Goal: Find specific page/section: Find specific page/section

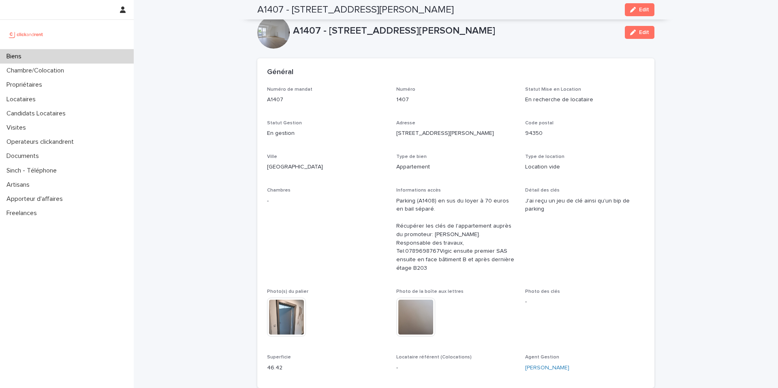
scroll to position [2539, 0]
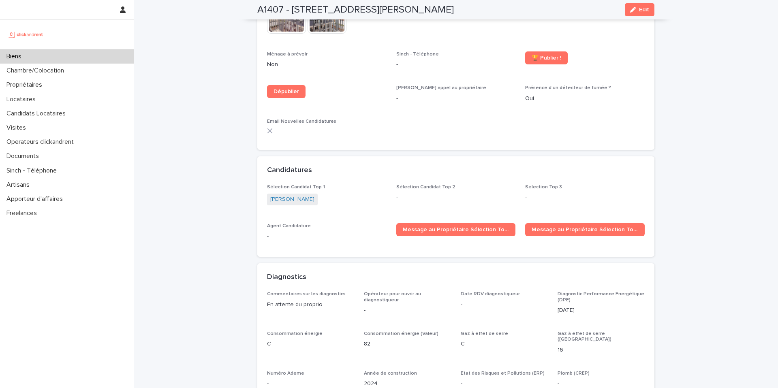
click at [57, 59] on div "Biens" at bounding box center [67, 56] width 134 height 14
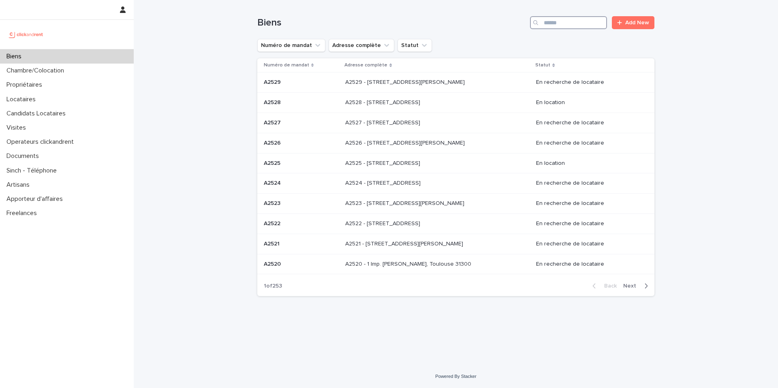
click at [559, 26] on input "Search" at bounding box center [568, 22] width 77 height 13
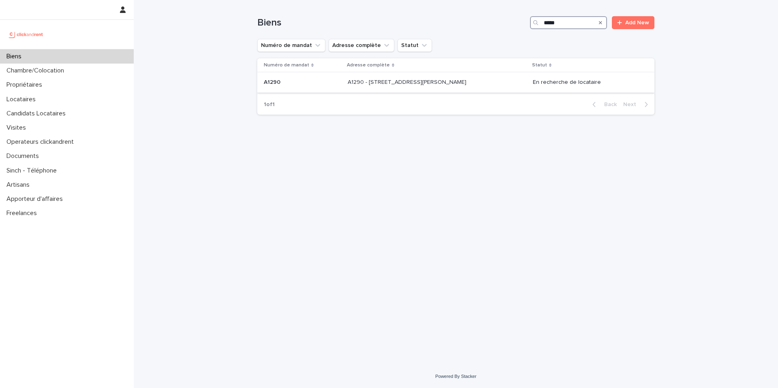
type input "*****"
click at [396, 81] on p "A1290 - [STREET_ADDRESS][PERSON_NAME]" at bounding box center [408, 81] width 120 height 9
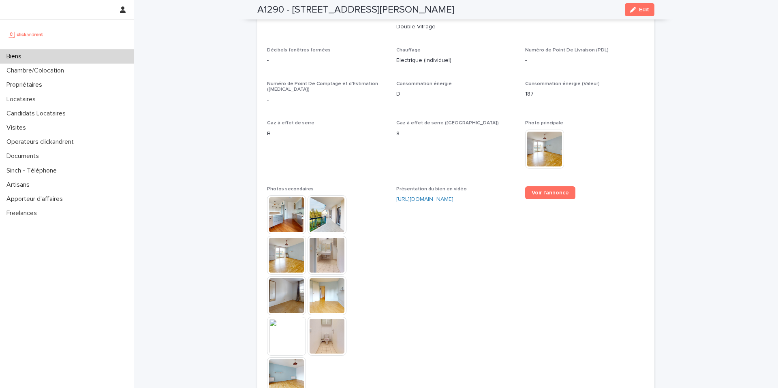
scroll to position [2040, 0]
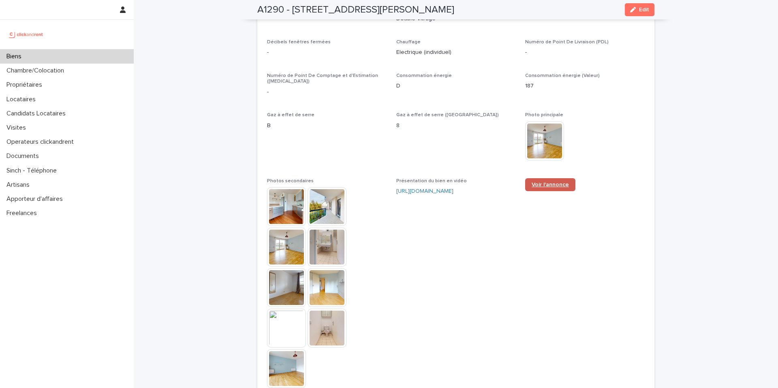
click at [540, 178] on link "Voir l'annonce" at bounding box center [550, 184] width 50 height 13
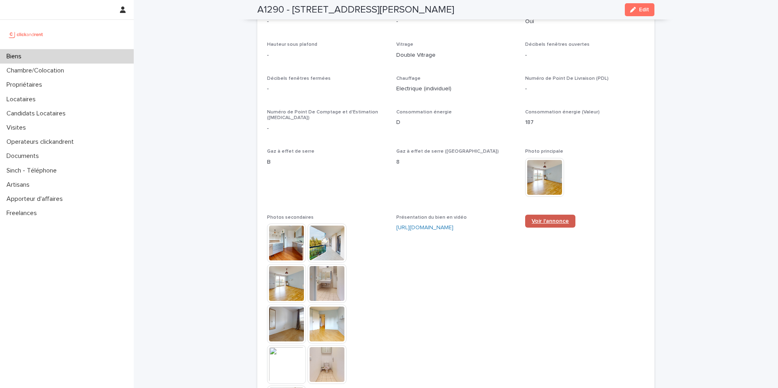
scroll to position [2007, 0]
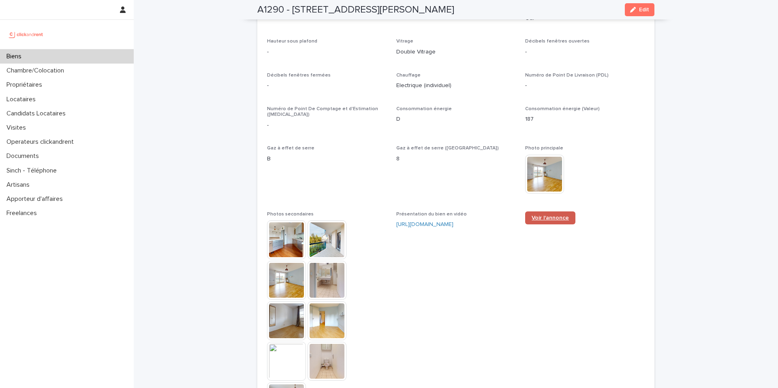
click at [543, 215] on span "Voir l'annonce" at bounding box center [550, 218] width 37 height 6
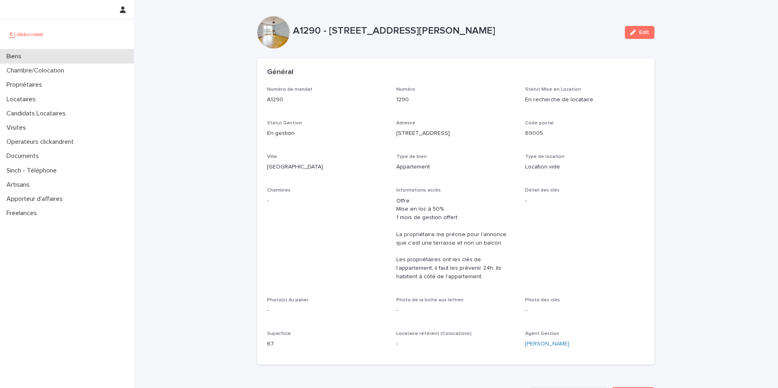
click at [28, 58] on p "Biens" at bounding box center [15, 57] width 25 height 8
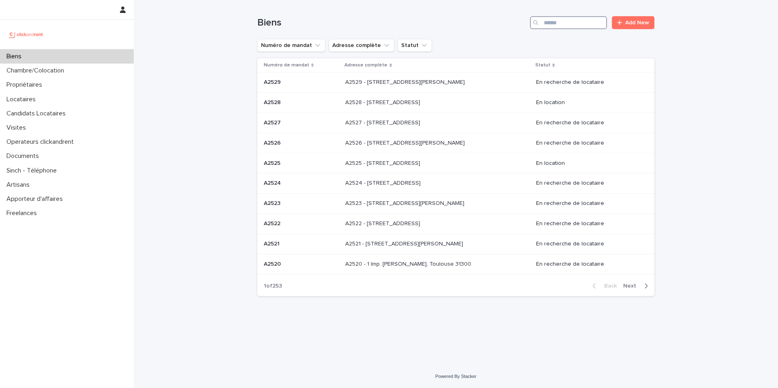
click at [573, 23] on input "Search" at bounding box center [568, 22] width 77 height 13
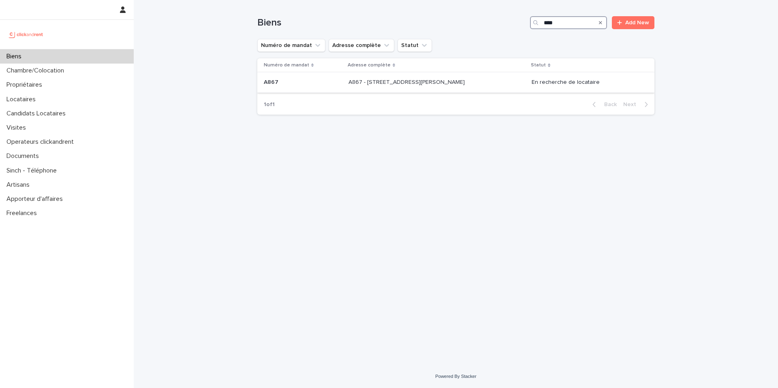
type input "****"
click at [426, 85] on p "A867 - 2 rue Odette Pain, Bondy 93140" at bounding box center [408, 81] width 118 height 9
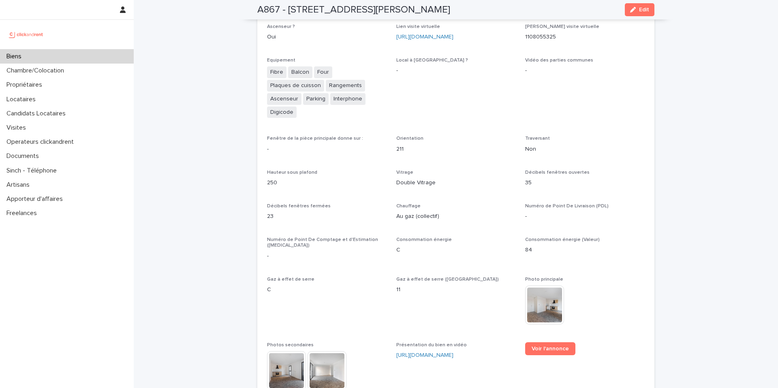
scroll to position [1804, 0]
click at [555, 342] on link "Voir l'annonce" at bounding box center [550, 348] width 50 height 13
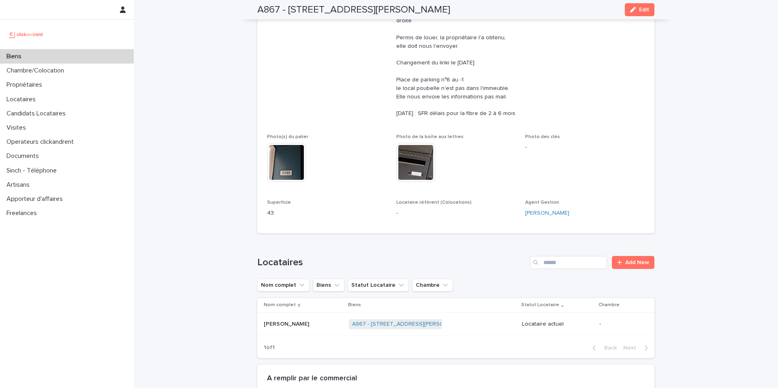
scroll to position [318, 0]
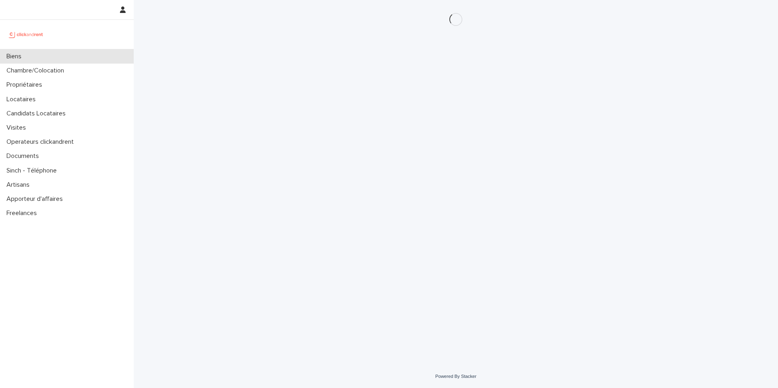
click at [69, 61] on div "Biens" at bounding box center [67, 56] width 134 height 14
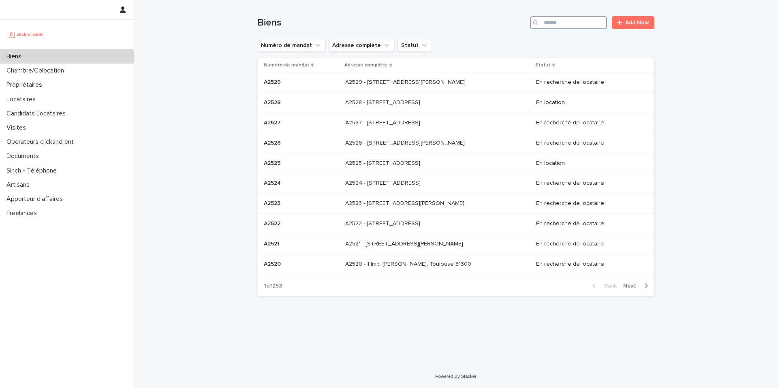
click at [580, 21] on input "Search" at bounding box center [568, 22] width 77 height 13
paste input "****"
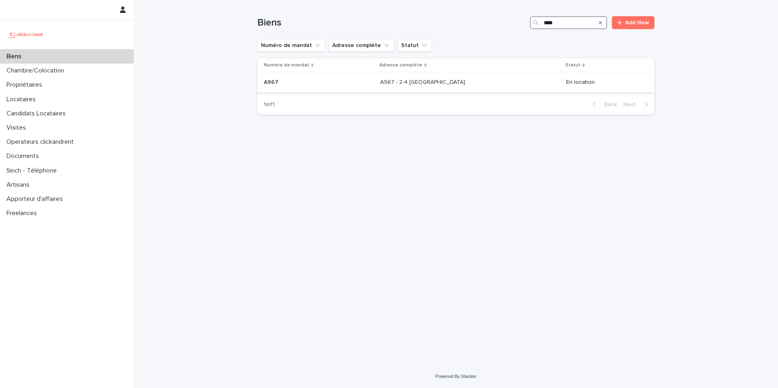
type input "****"
click at [424, 91] on td "A967 - 2-4 Chemin de Fer, Villepinte 93420 A967 - 2-4 Chemin de Fer, Villepinte…" at bounding box center [470, 83] width 186 height 20
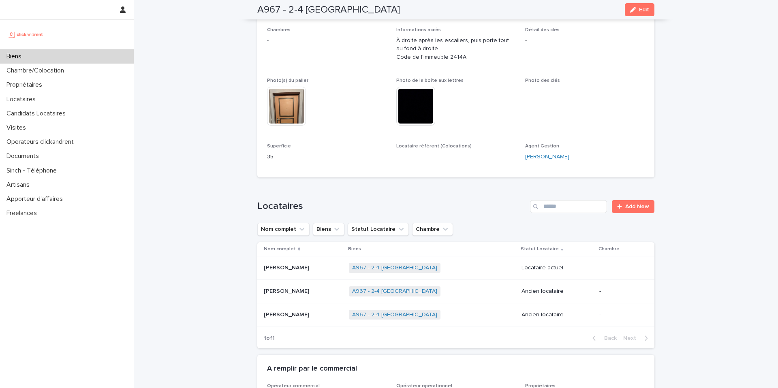
scroll to position [101, 0]
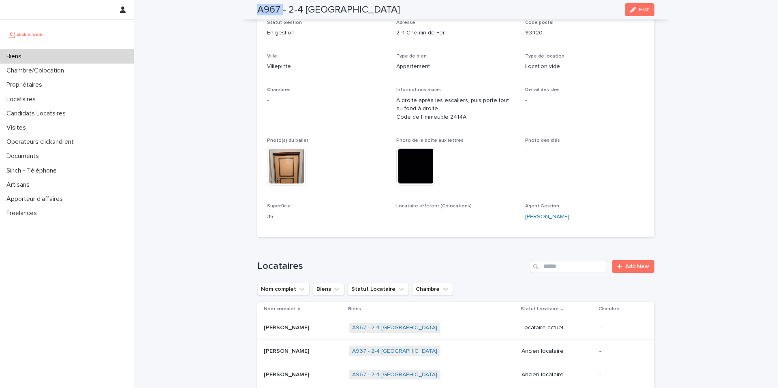
drag, startPoint x: 273, startPoint y: 9, endPoint x: 252, endPoint y: 9, distance: 21.1
click at [252, 9] on div "A967 - 2-4 Chemin de Fer, Villepinte 93420 Edit" at bounding box center [456, 9] width 436 height 19
copy h2 "A967"
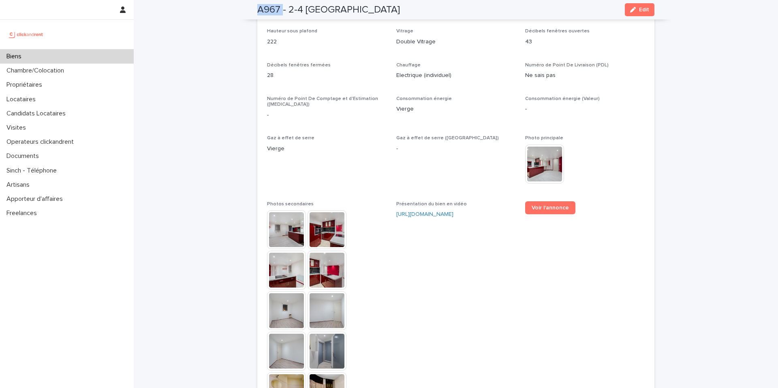
scroll to position [1904, 0]
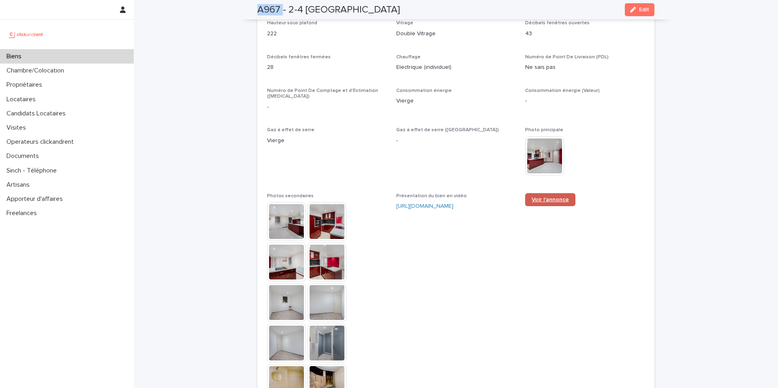
click at [554, 197] on span "Voir l'annonce" at bounding box center [550, 200] width 37 height 6
